Goal: Task Accomplishment & Management: Complete application form

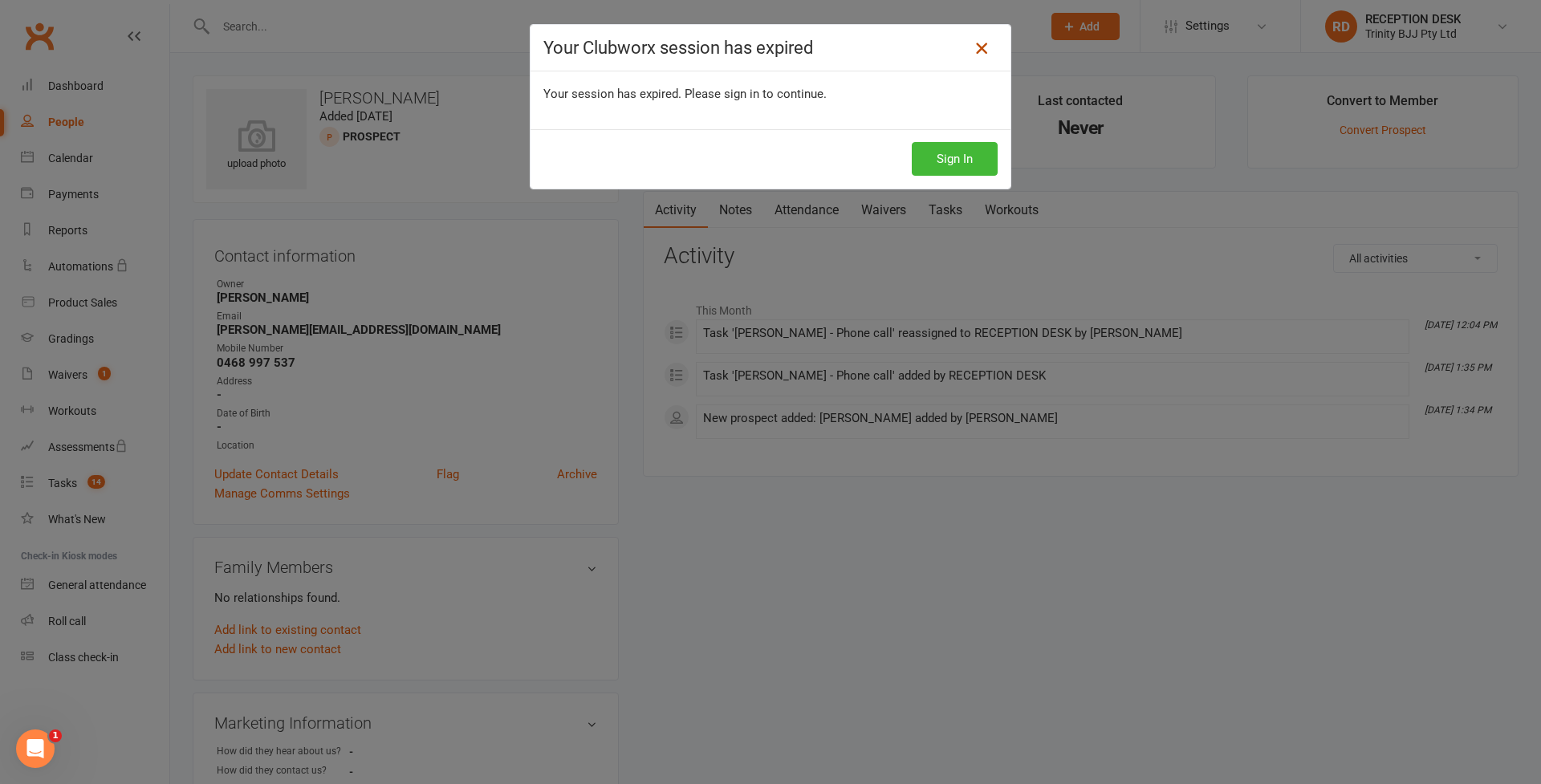
click at [983, 48] on icon at bounding box center [981, 48] width 19 height 19
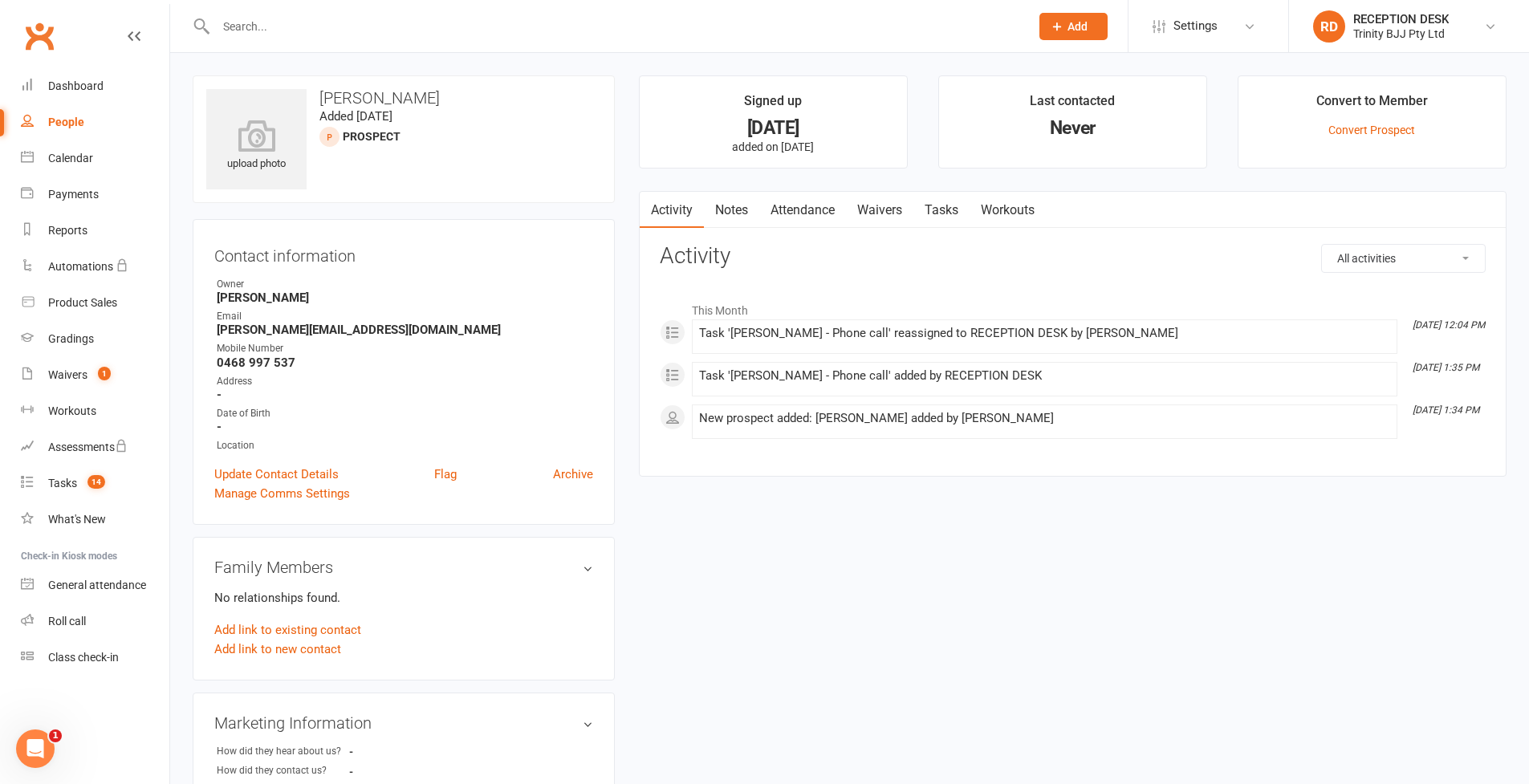
click at [64, 123] on div "People" at bounding box center [66, 122] width 36 height 13
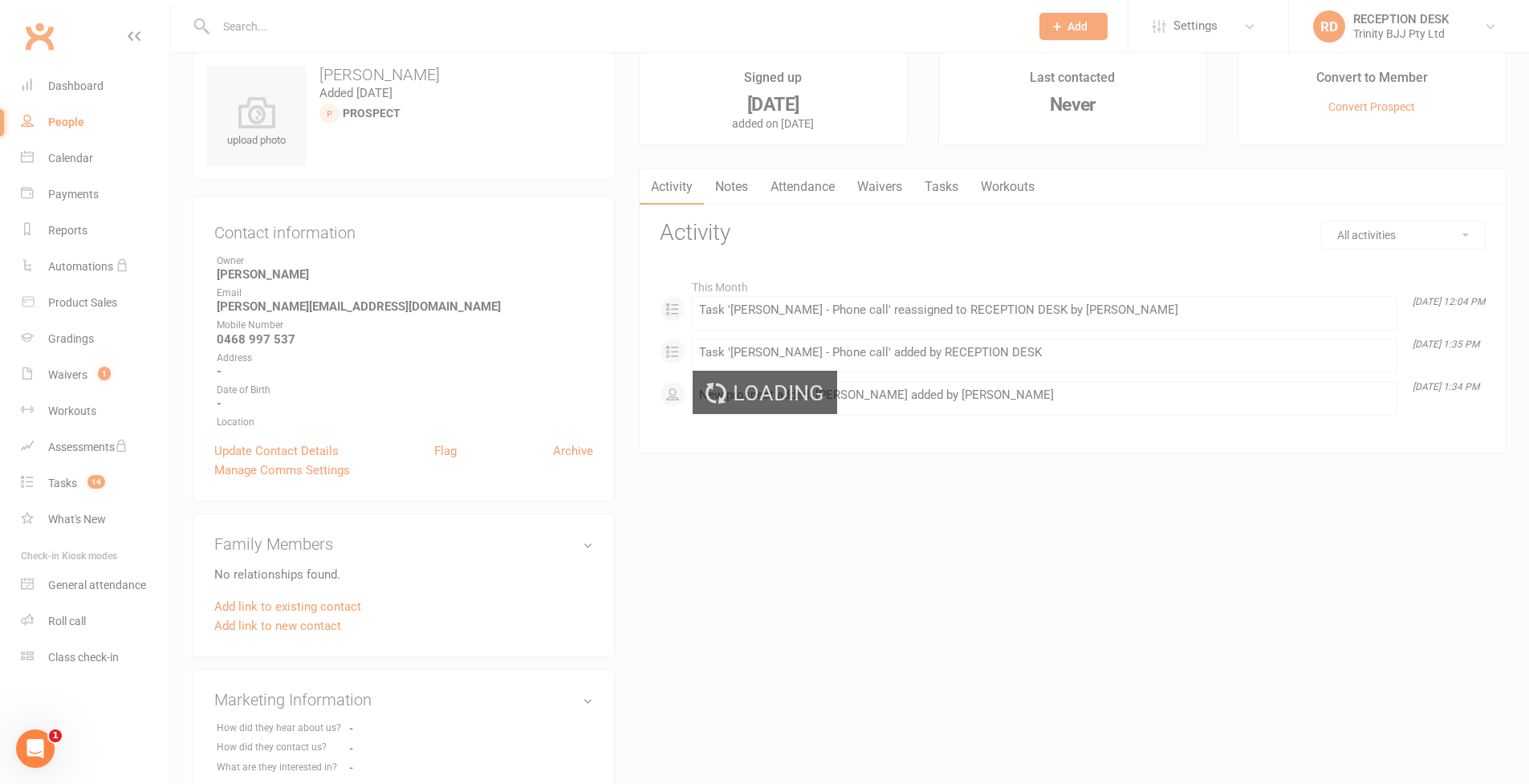
scroll to position [182, 0]
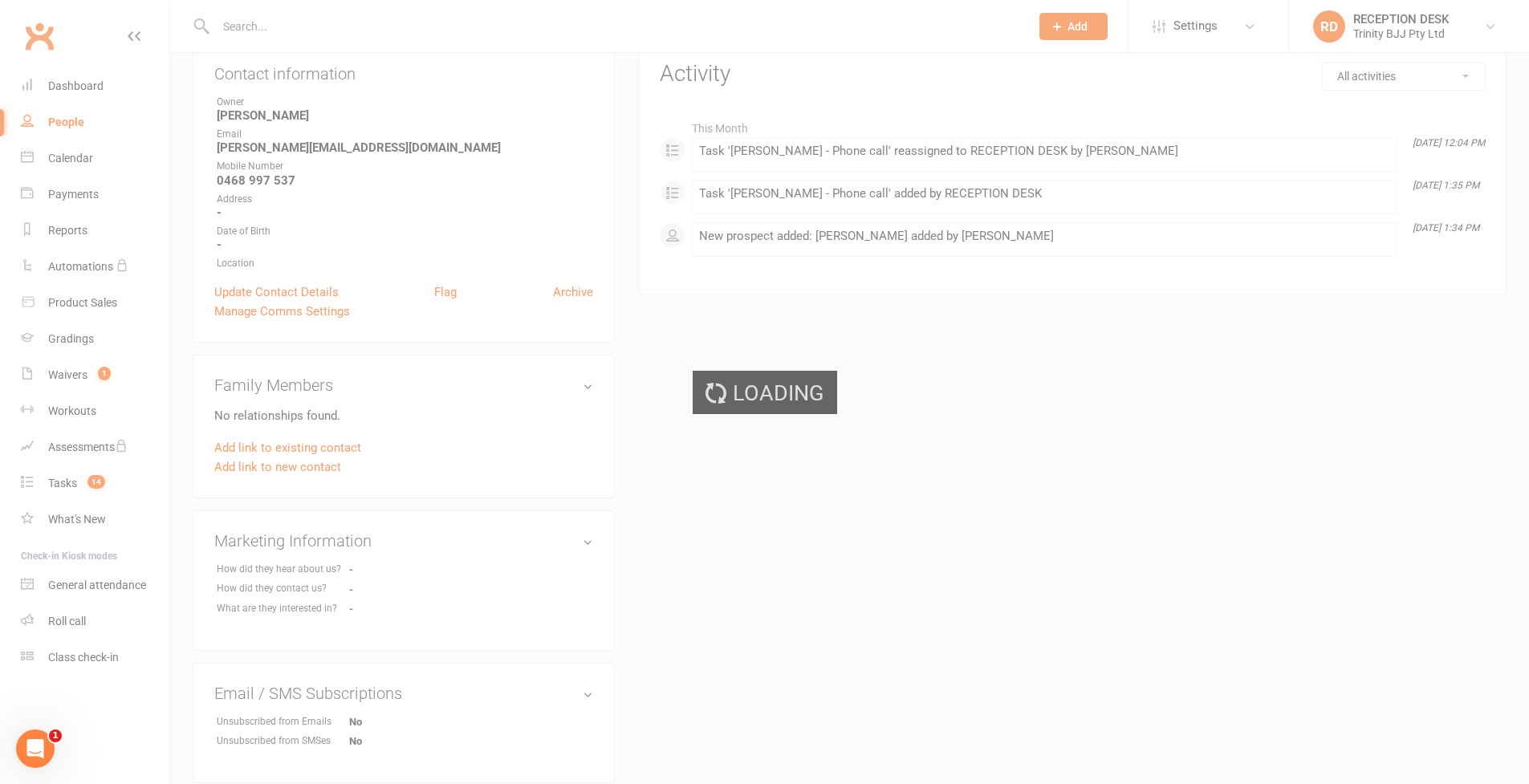
select select "100"
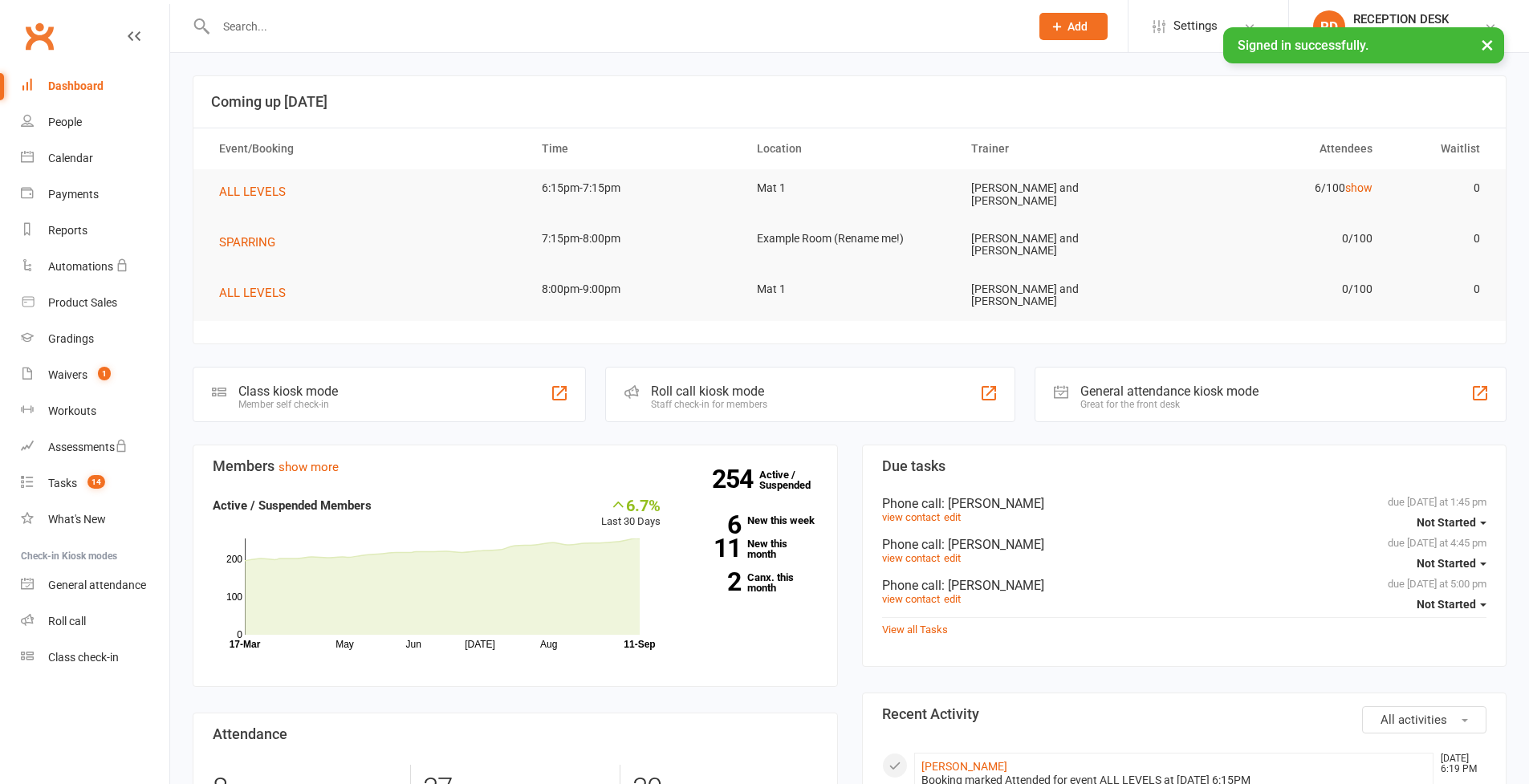
click at [63, 121] on div "People" at bounding box center [66, 122] width 34 height 13
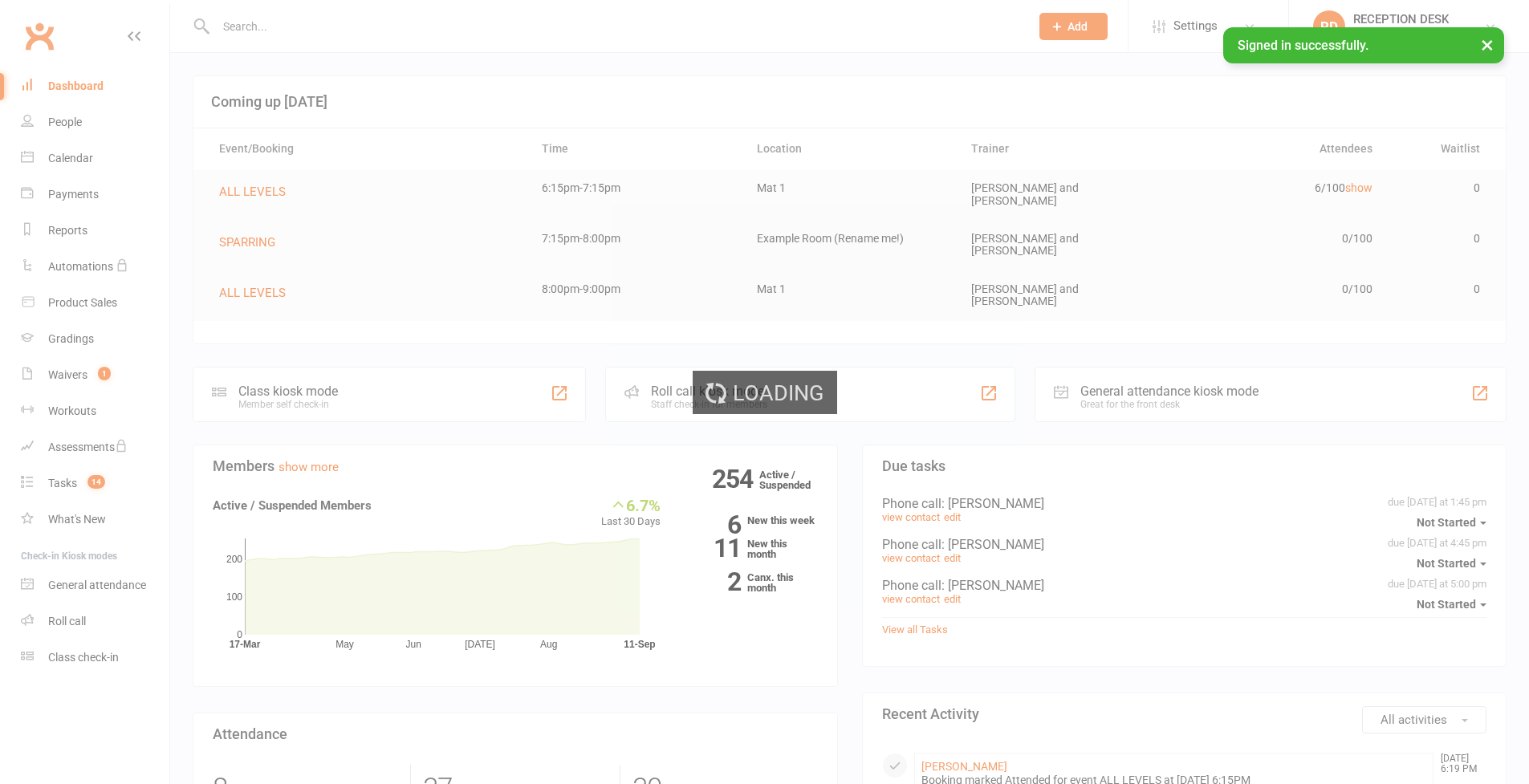
select select "100"
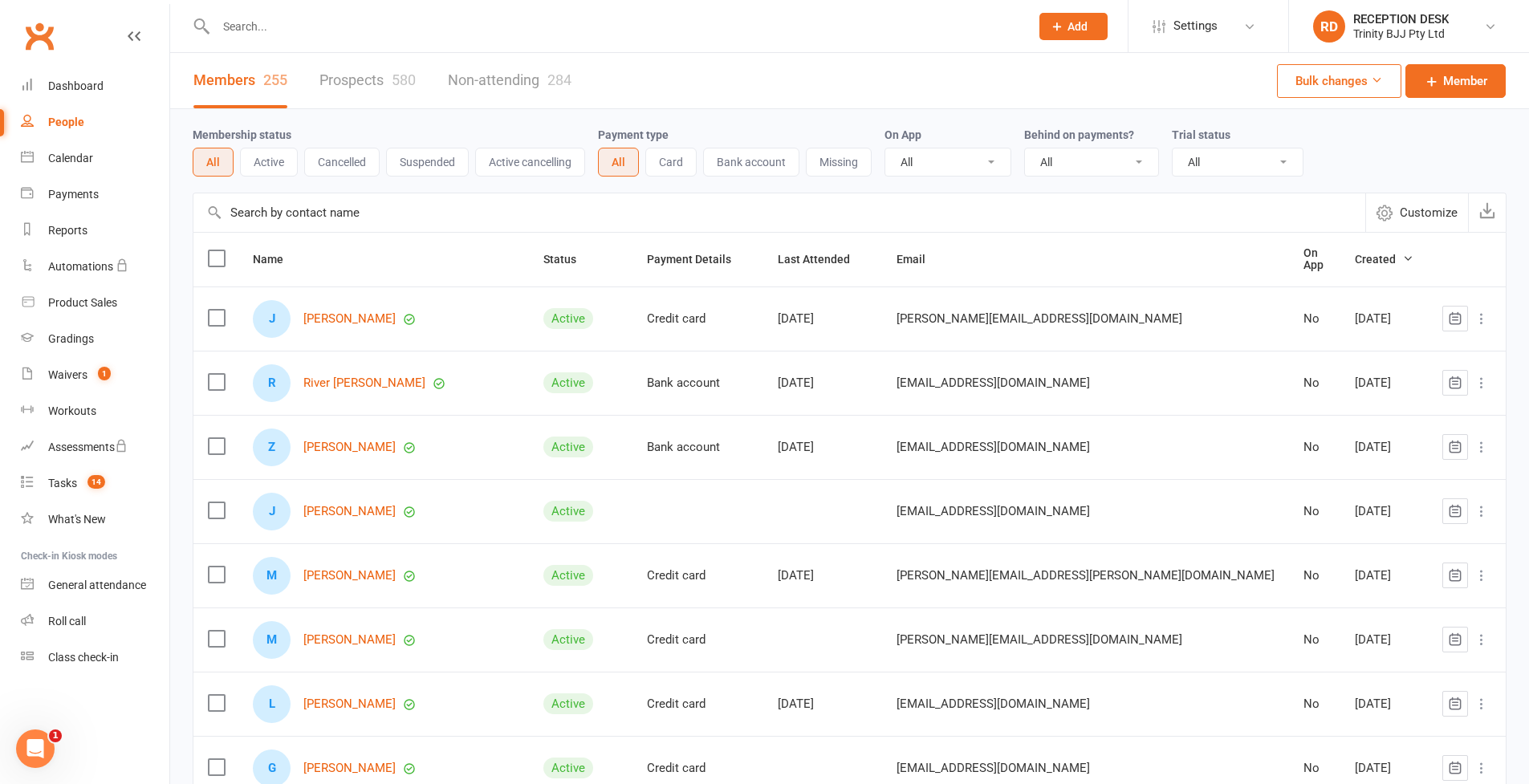
click at [359, 80] on link "Prospects 580" at bounding box center [367, 81] width 96 height 56
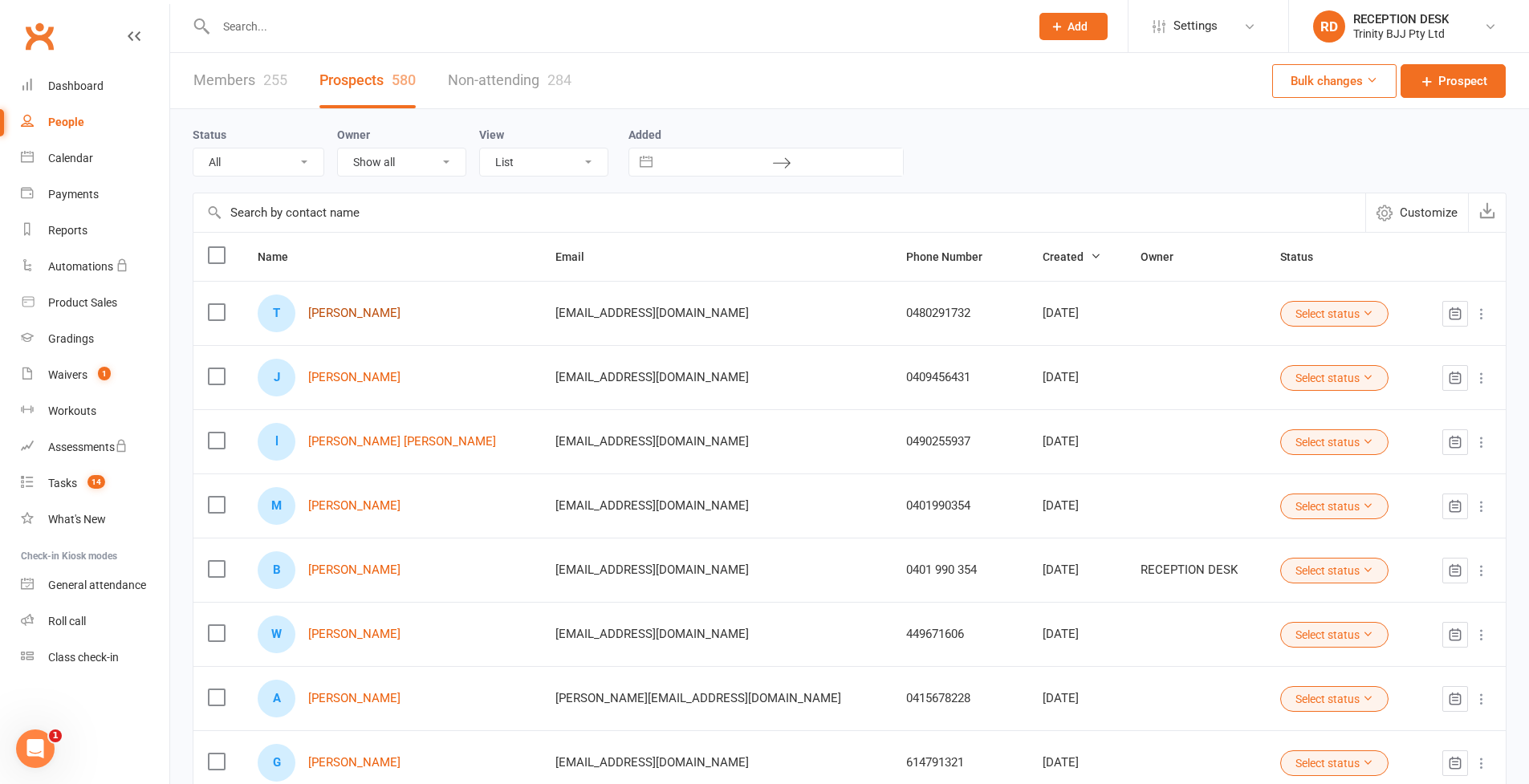
click at [379, 318] on link "[PERSON_NAME]" at bounding box center [354, 313] width 93 height 13
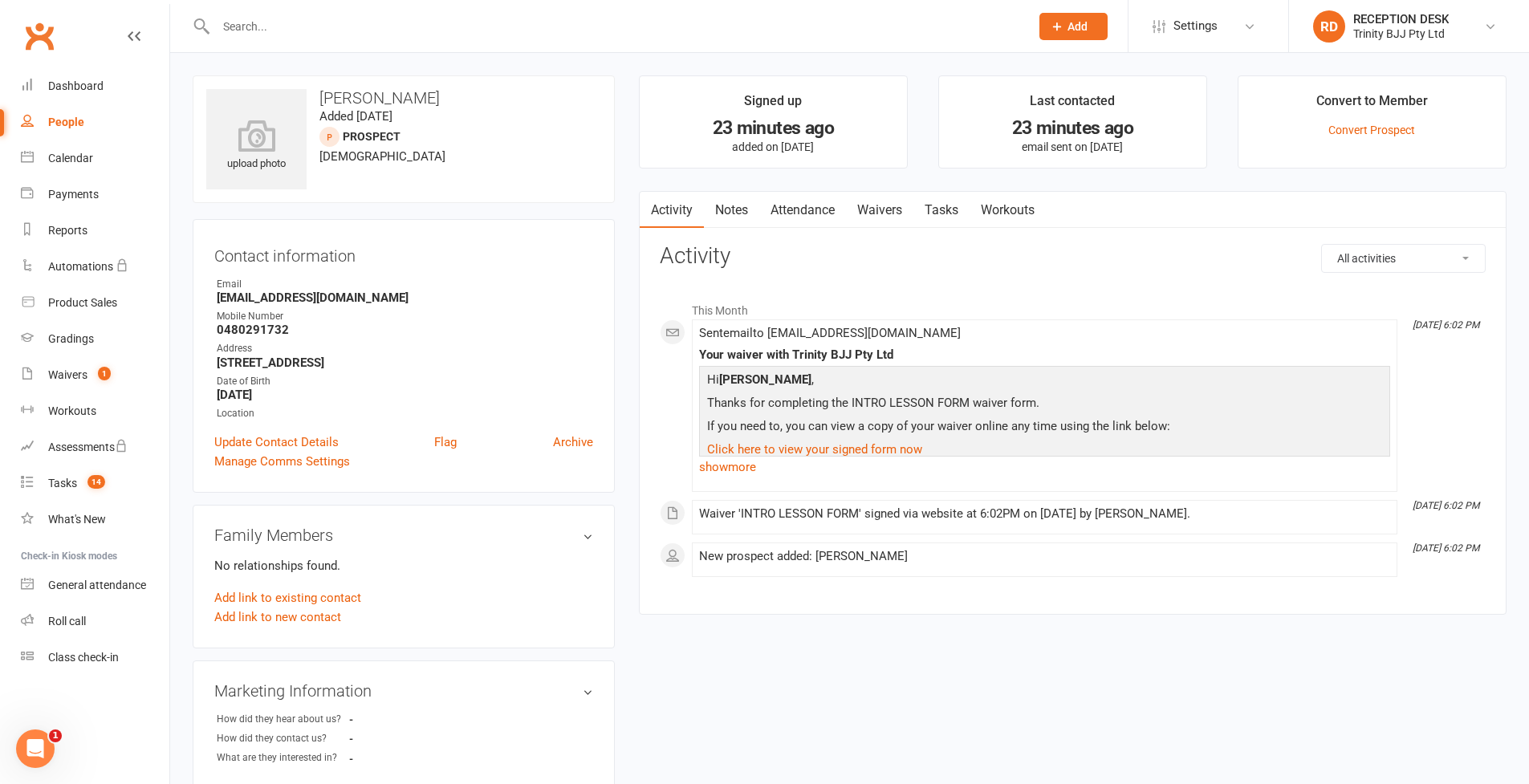
click at [945, 210] on link "Tasks" at bounding box center [941, 210] width 57 height 37
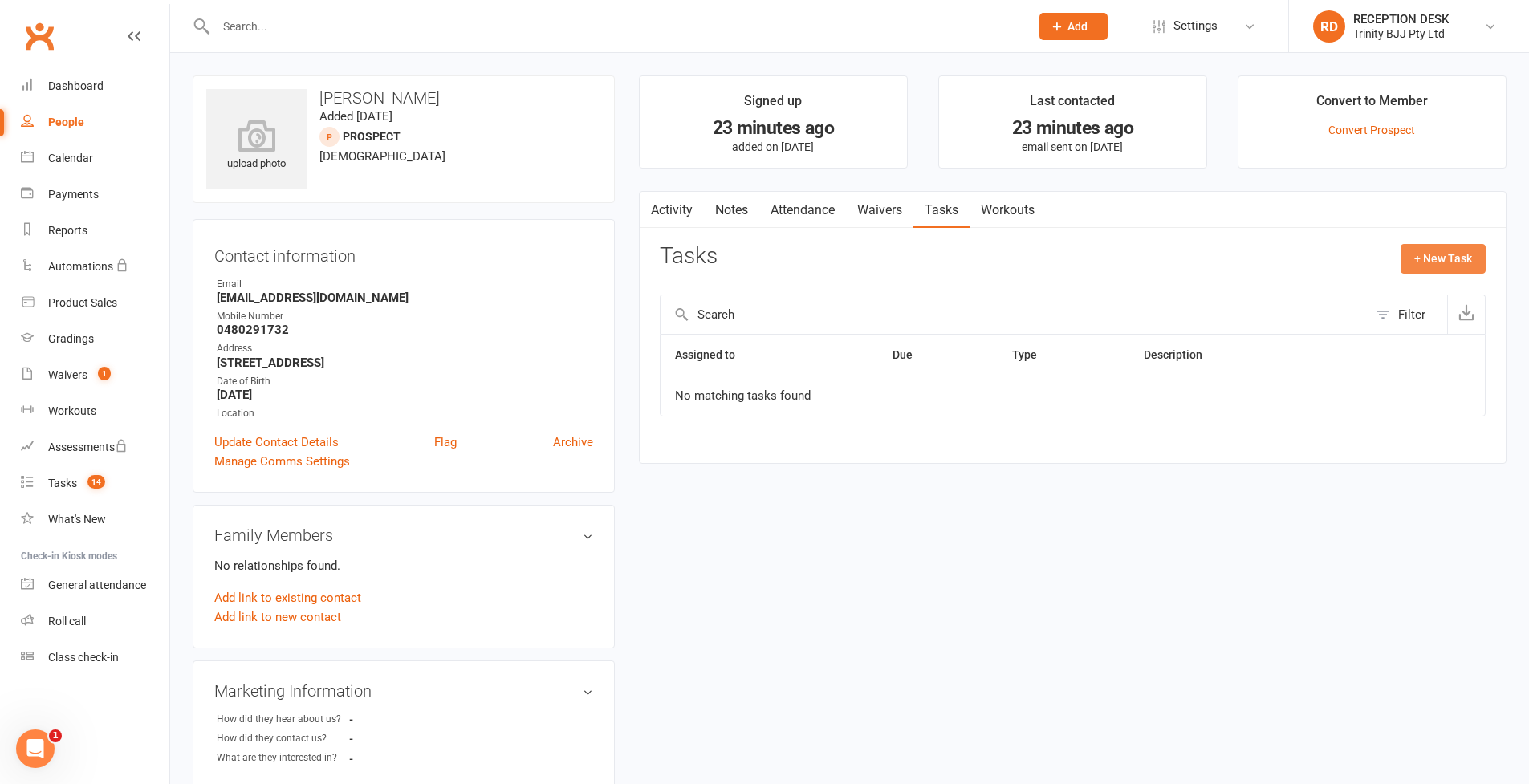
click at [1440, 253] on button "+ New Task" at bounding box center [1443, 259] width 85 height 29
select select "53742"
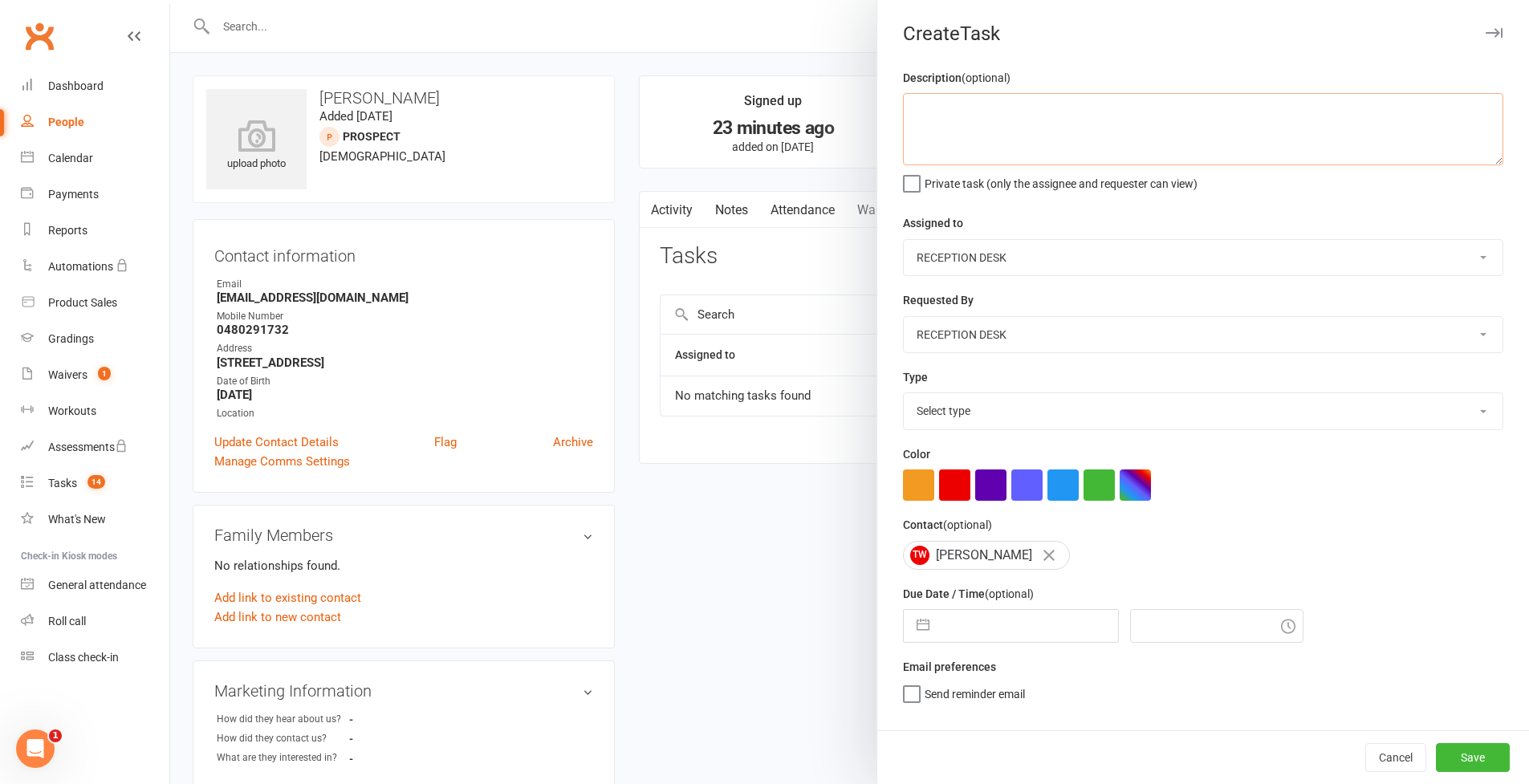
click at [990, 129] on textarea at bounding box center [1203, 129] width 600 height 72
type textarea "11/09 = Intro [DATE] - Walk in - Blue belt from Garage"
click at [909, 626] on button "button" at bounding box center [923, 626] width 29 height 32
select select "7"
select select "2025"
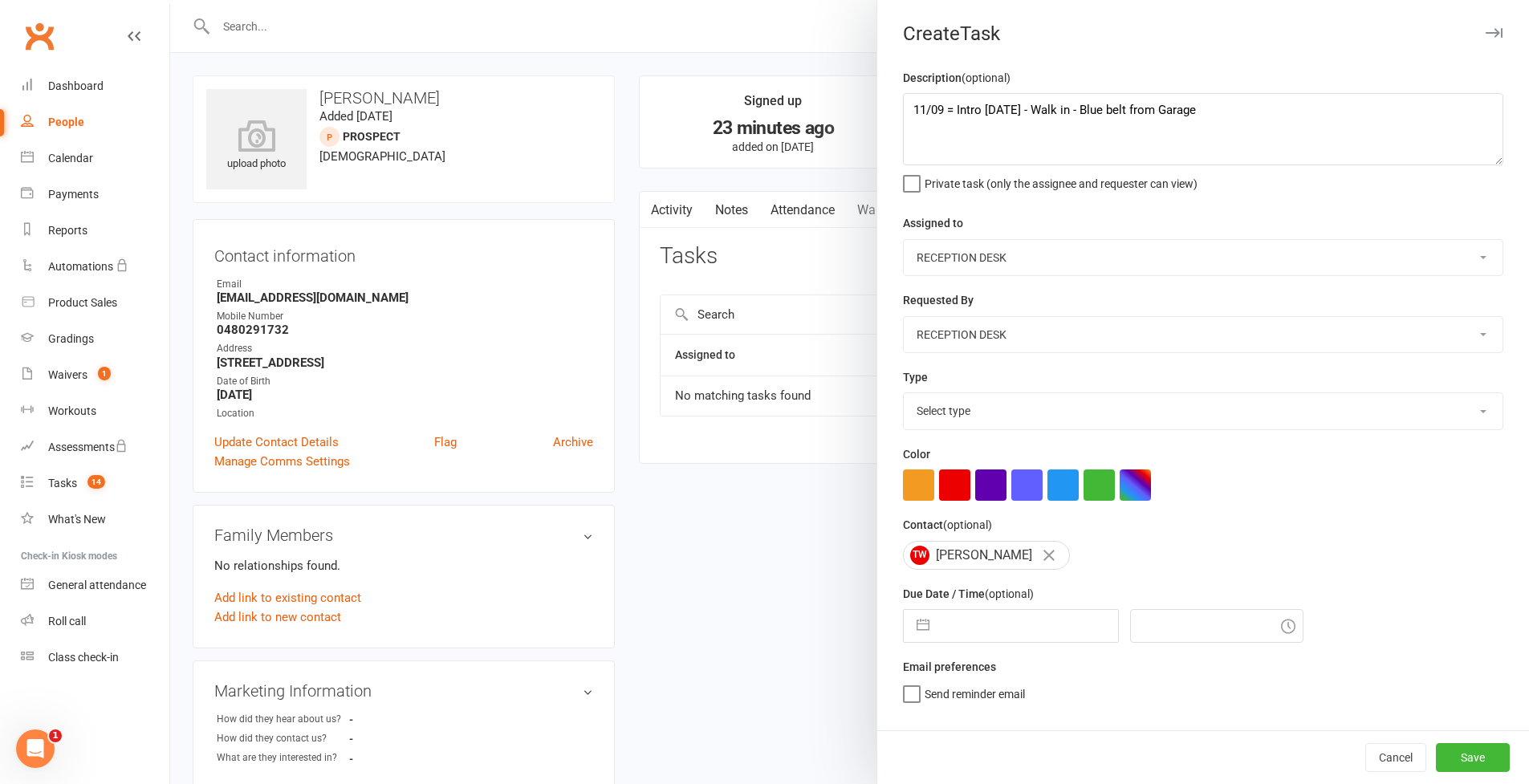
select select "8"
select select "2025"
select select "9"
select select "2025"
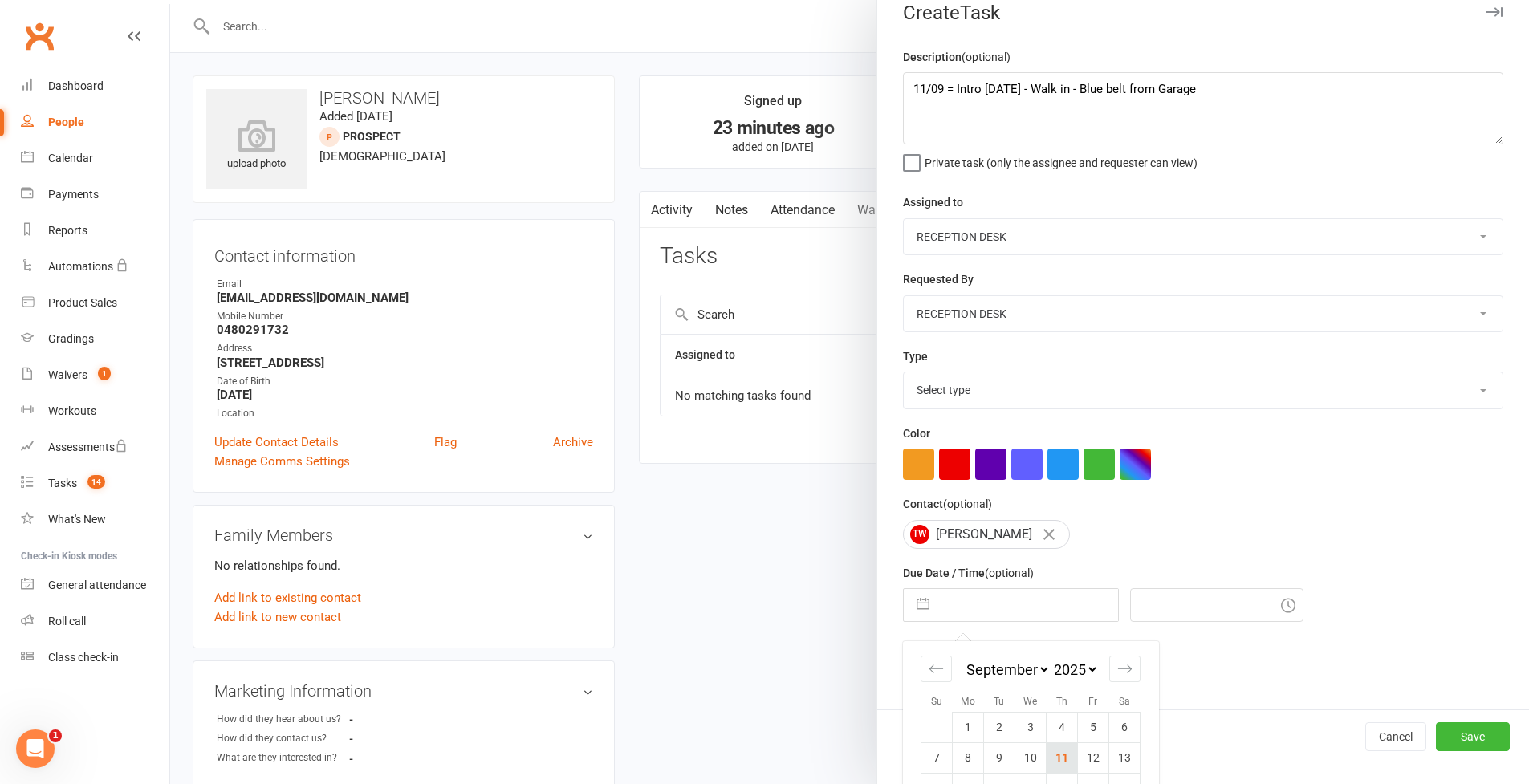
click at [1068, 762] on td "11" at bounding box center [1062, 757] width 31 height 31
type input "[DATE]"
type input "6:30pm"
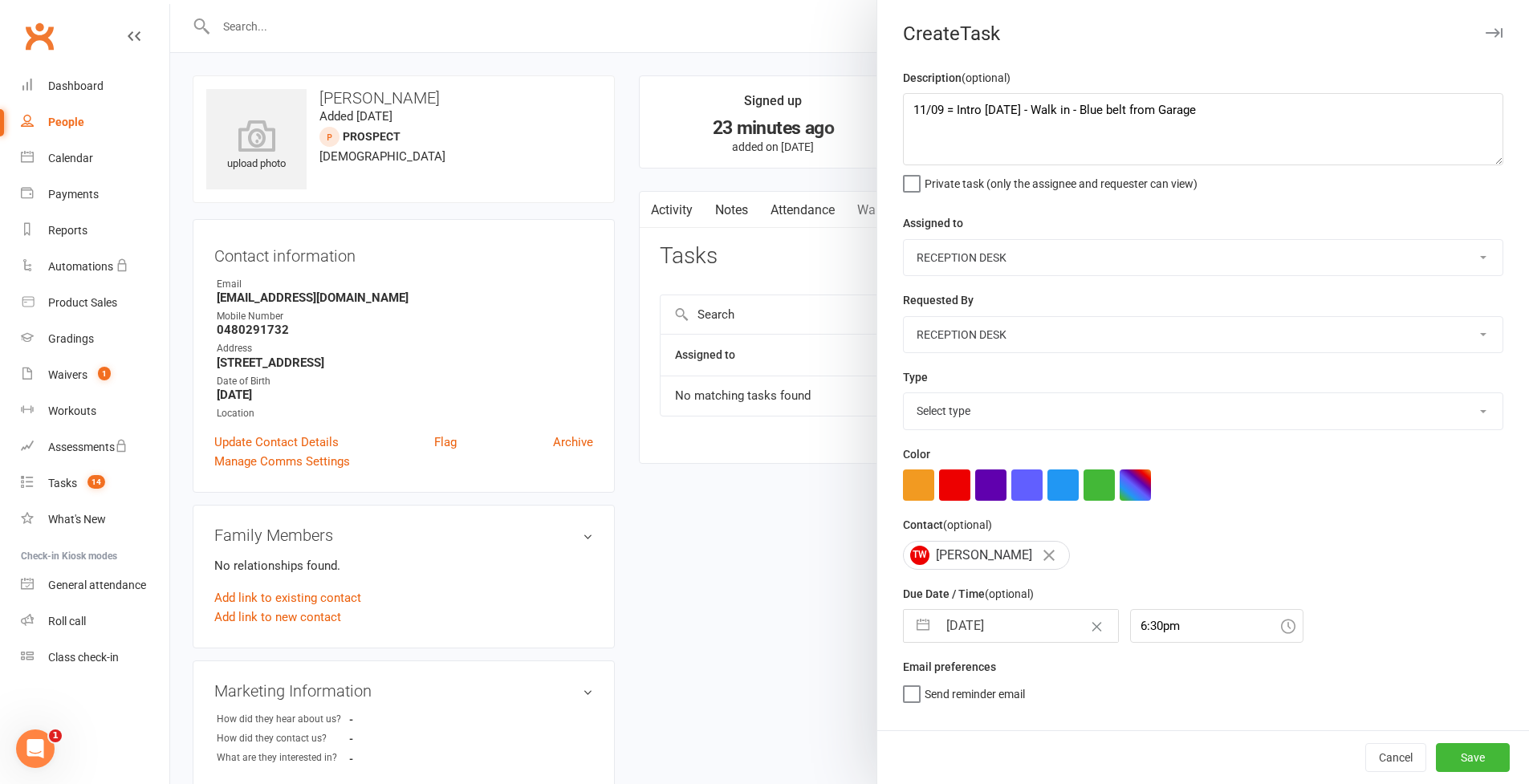
select select "30477"
click at [1486, 772] on div "Cancel Save" at bounding box center [1202, 757] width 651 height 54
click at [1486, 766] on button "Save" at bounding box center [1472, 757] width 74 height 29
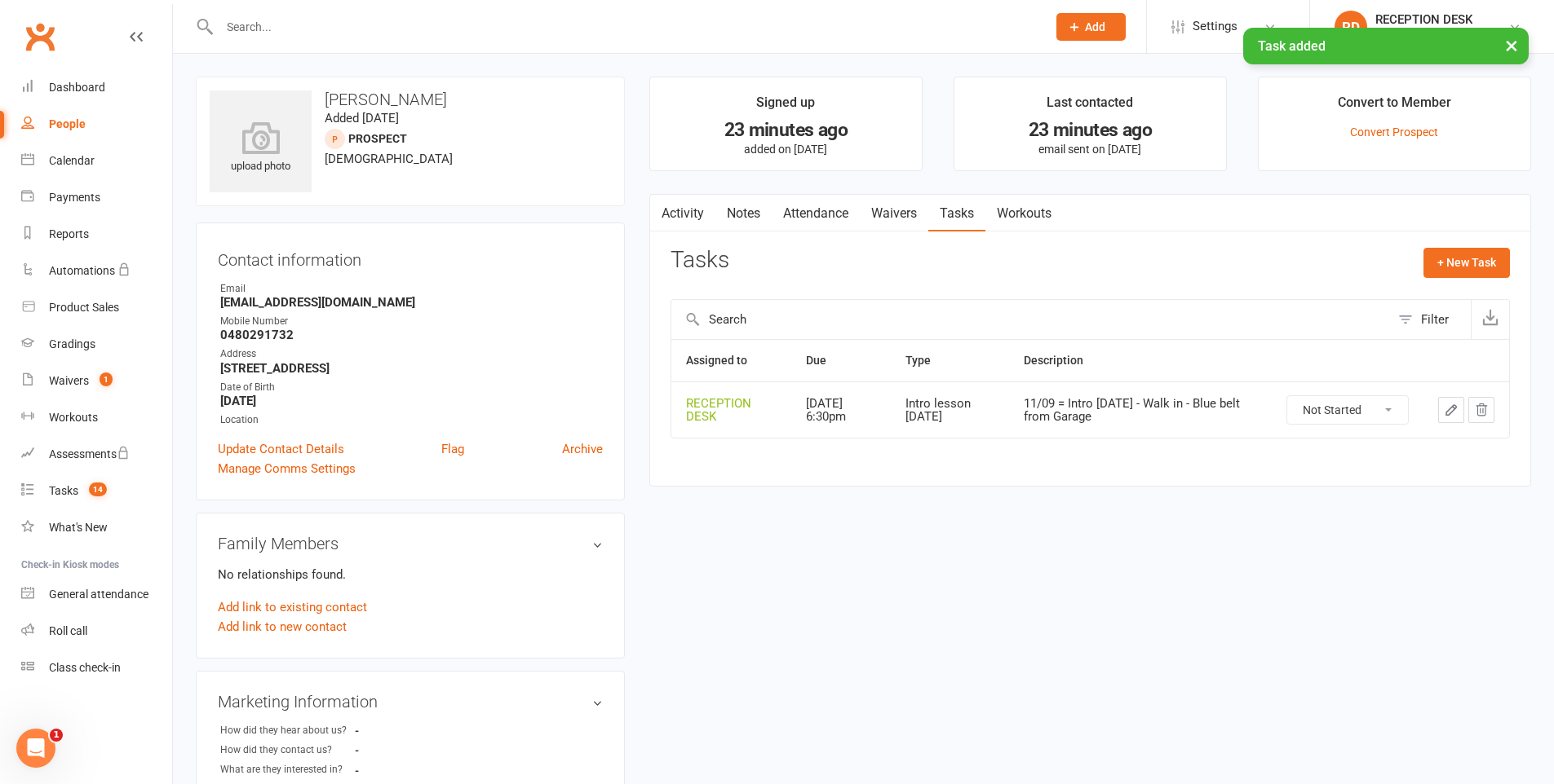
click at [1190, 593] on div "upload photo [PERSON_NAME] Added [DATE] prospect [DEMOGRAPHIC_DATA] Contact inf…" at bounding box center [863, 672] width 1360 height 1190
